Goal: Book appointment/travel/reservation

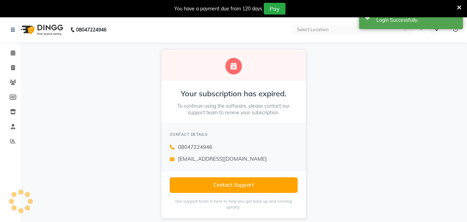
select select "en"
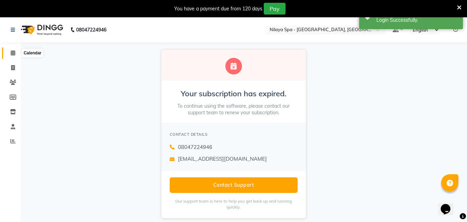
click at [16, 53] on span at bounding box center [13, 53] width 12 height 8
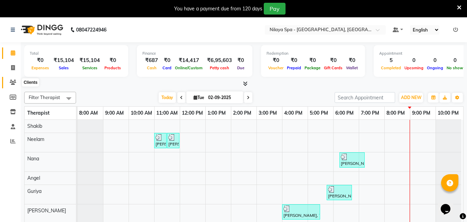
click at [16, 80] on icon at bounding box center [13, 82] width 7 height 5
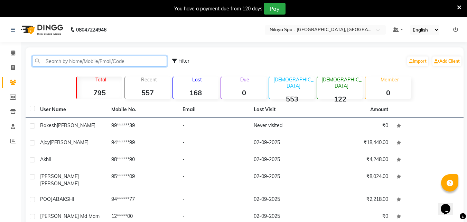
click at [104, 62] on input "text" at bounding box center [99, 61] width 135 height 11
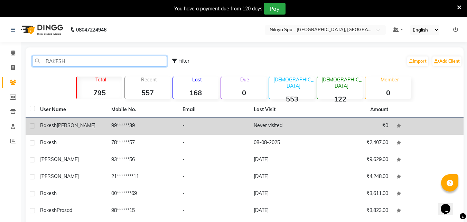
type input "RAKESH"
click at [33, 125] on label at bounding box center [32, 125] width 5 height 5
click at [33, 125] on input "checkbox" at bounding box center [32, 126] width 4 height 4
checkbox input "true"
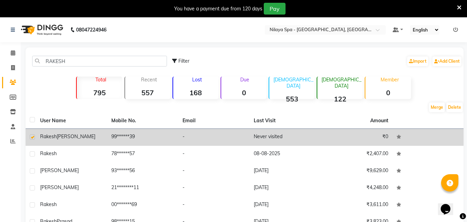
click at [263, 134] on td "Never visited" at bounding box center [285, 137] width 71 height 17
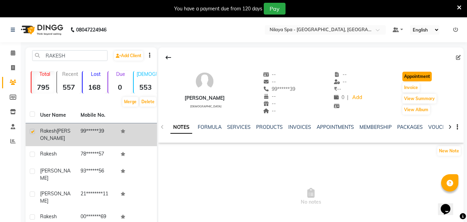
click at [417, 74] on button "Appointment" at bounding box center [417, 77] width 29 height 10
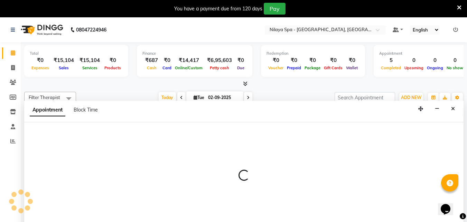
scroll to position [17, 0]
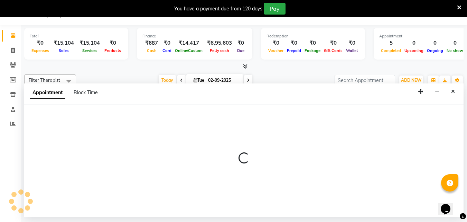
select select "tentative"
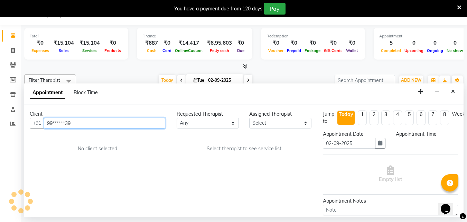
select select "540"
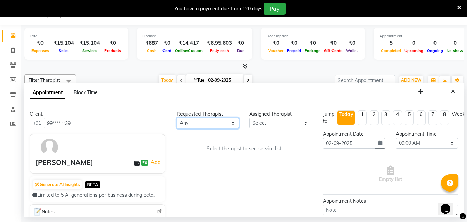
click at [233, 121] on select "Any [PERSON_NAME] [PERSON_NAME] Minti Nana [PERSON_NAME] Office [PERSON_NAME] […" at bounding box center [208, 123] width 62 height 11
select select "78966"
click at [177, 118] on select "Any [PERSON_NAME] [PERSON_NAME] Minti Nana [PERSON_NAME] Office [PERSON_NAME] […" at bounding box center [208, 123] width 62 height 11
select select "78966"
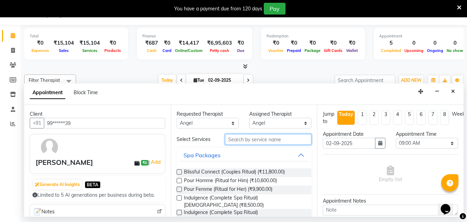
click at [241, 137] on input "text" at bounding box center [268, 139] width 87 height 11
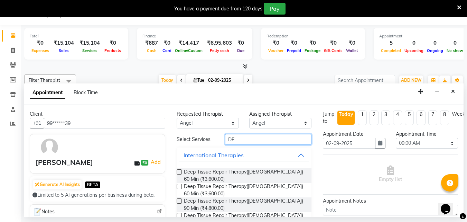
type input "D"
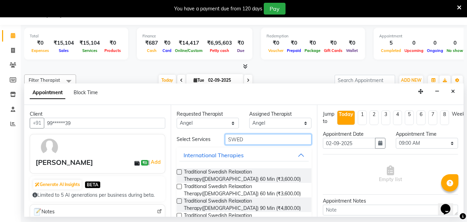
type input "SWED"
click at [178, 170] on label at bounding box center [179, 171] width 5 height 5
click at [178, 170] on input "checkbox" at bounding box center [179, 172] width 4 height 4
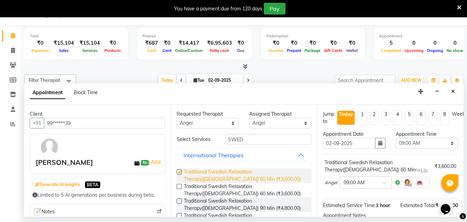
checkbox input "false"
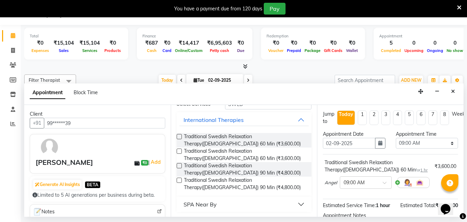
scroll to position [36, 0]
click at [379, 184] on div at bounding box center [365, 181] width 51 height 7
click at [356, 207] on div "09:15 AM" at bounding box center [365, 207] width 51 height 13
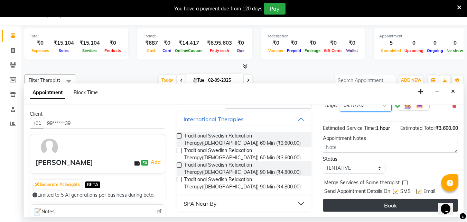
scroll to position [83, 0]
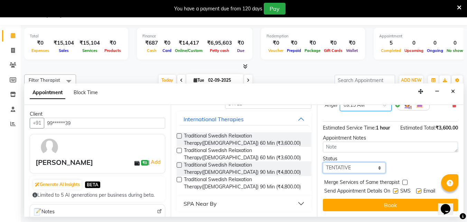
click at [355, 164] on select "Select TENTATIVE CONFIRM CHECK-IN UPCOMING" at bounding box center [354, 167] width 62 height 11
select select "confirm booking"
click at [323, 162] on select "Select TENTATIVE CONFIRM CHECK-IN UPCOMING" at bounding box center [354, 167] width 62 height 11
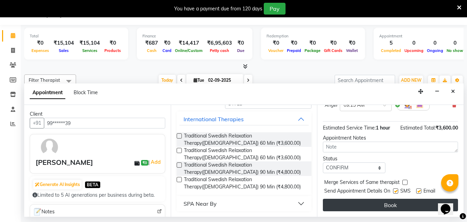
click at [365, 200] on button "Book" at bounding box center [390, 205] width 135 height 12
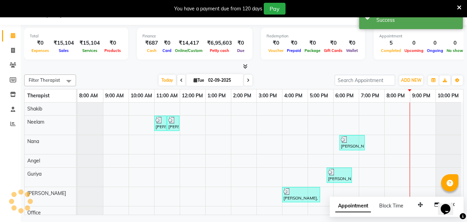
scroll to position [0, 0]
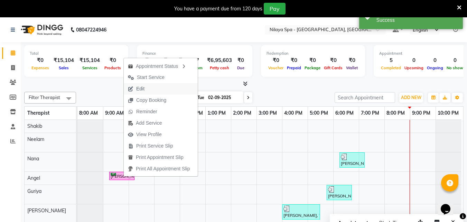
click at [153, 88] on button "Edit" at bounding box center [161, 88] width 74 height 11
select select "tentative"
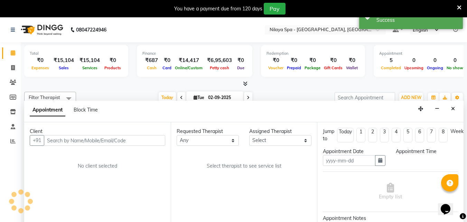
scroll to position [17, 0]
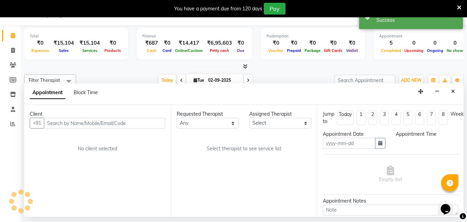
type input "02-09-2025"
select select "confirm booking"
select select "555"
select select "78966"
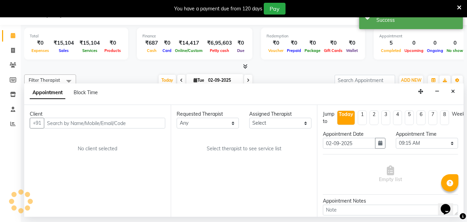
select select "78966"
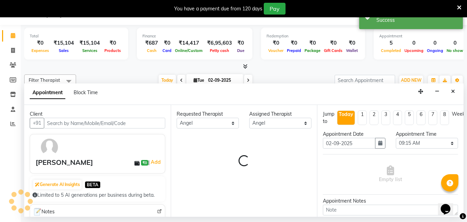
scroll to position [0, 3]
select select "4058"
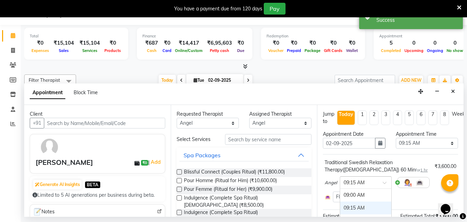
click at [380, 182] on div at bounding box center [365, 181] width 51 height 7
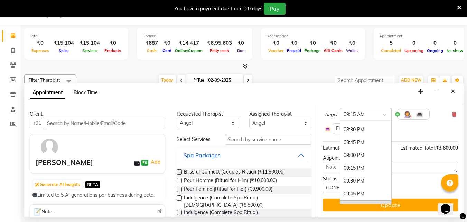
scroll to position [596, 0]
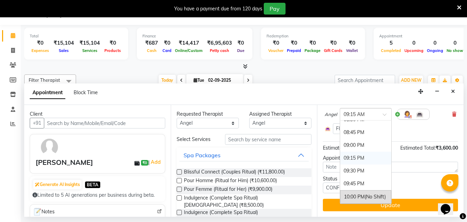
click at [360, 155] on div "09:15 PM" at bounding box center [365, 158] width 51 height 13
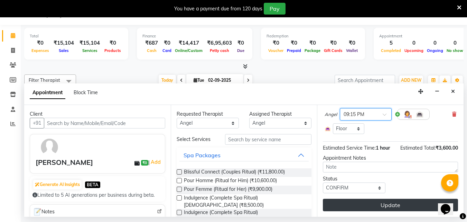
click at [380, 202] on button "Update" at bounding box center [390, 205] width 135 height 12
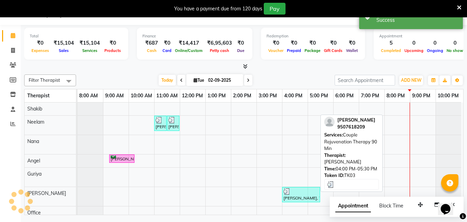
scroll to position [0, 0]
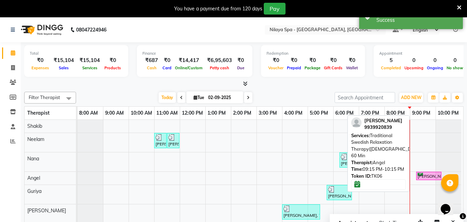
click at [421, 174] on div "[PERSON_NAME], TK06, 09:15 PM-10:15 PM, Traditional Swedish Relaxation Therapy(…" at bounding box center [429, 176] width 24 height 7
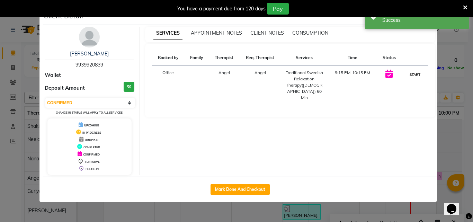
click at [414, 75] on button "START" at bounding box center [415, 74] width 14 height 9
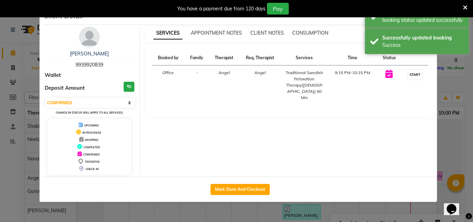
select select "1"
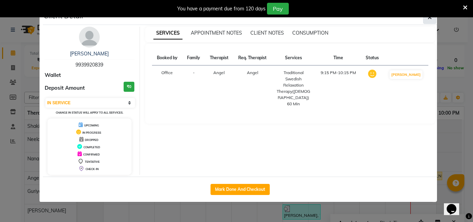
click at [431, 20] on span "button" at bounding box center [429, 17] width 4 height 7
